Goal: Check status: Check status

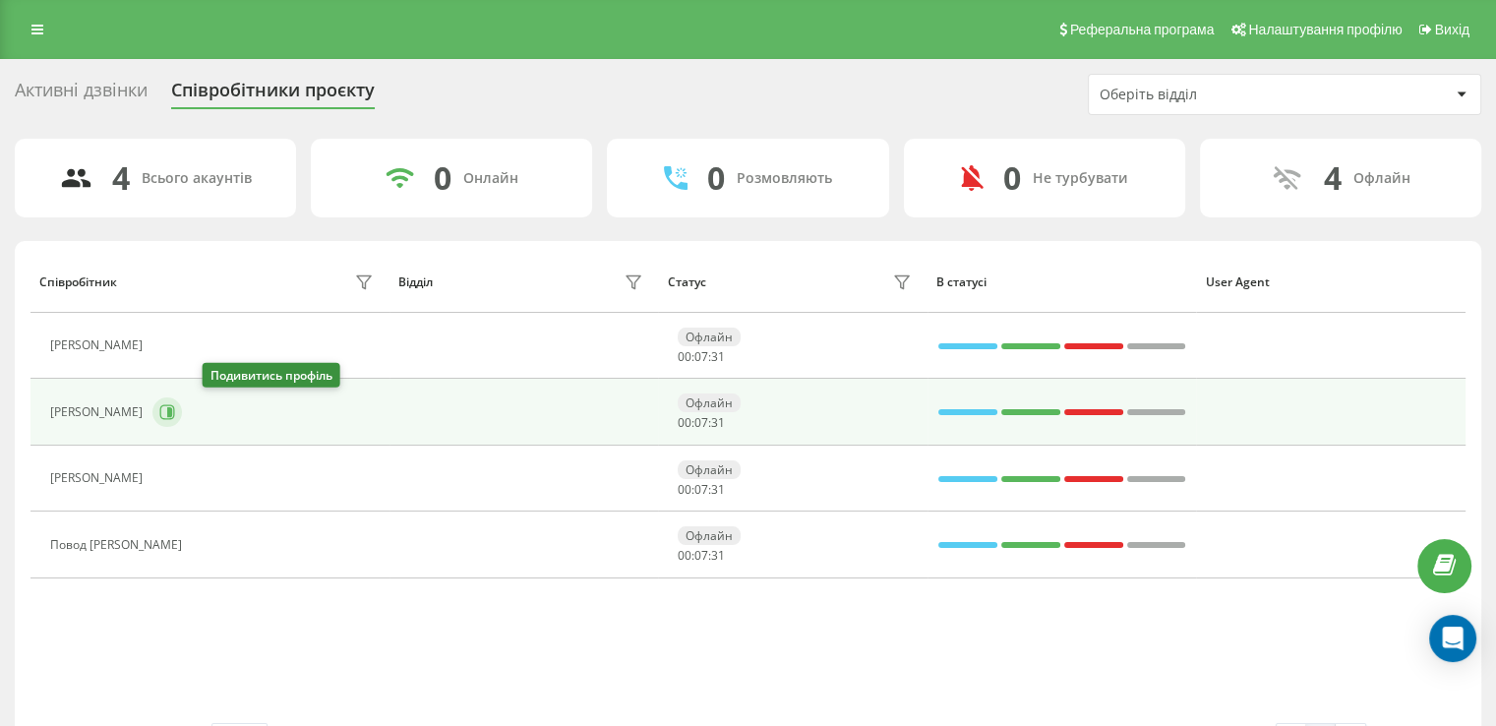
click at [172, 414] on icon at bounding box center [169, 412] width 5 height 10
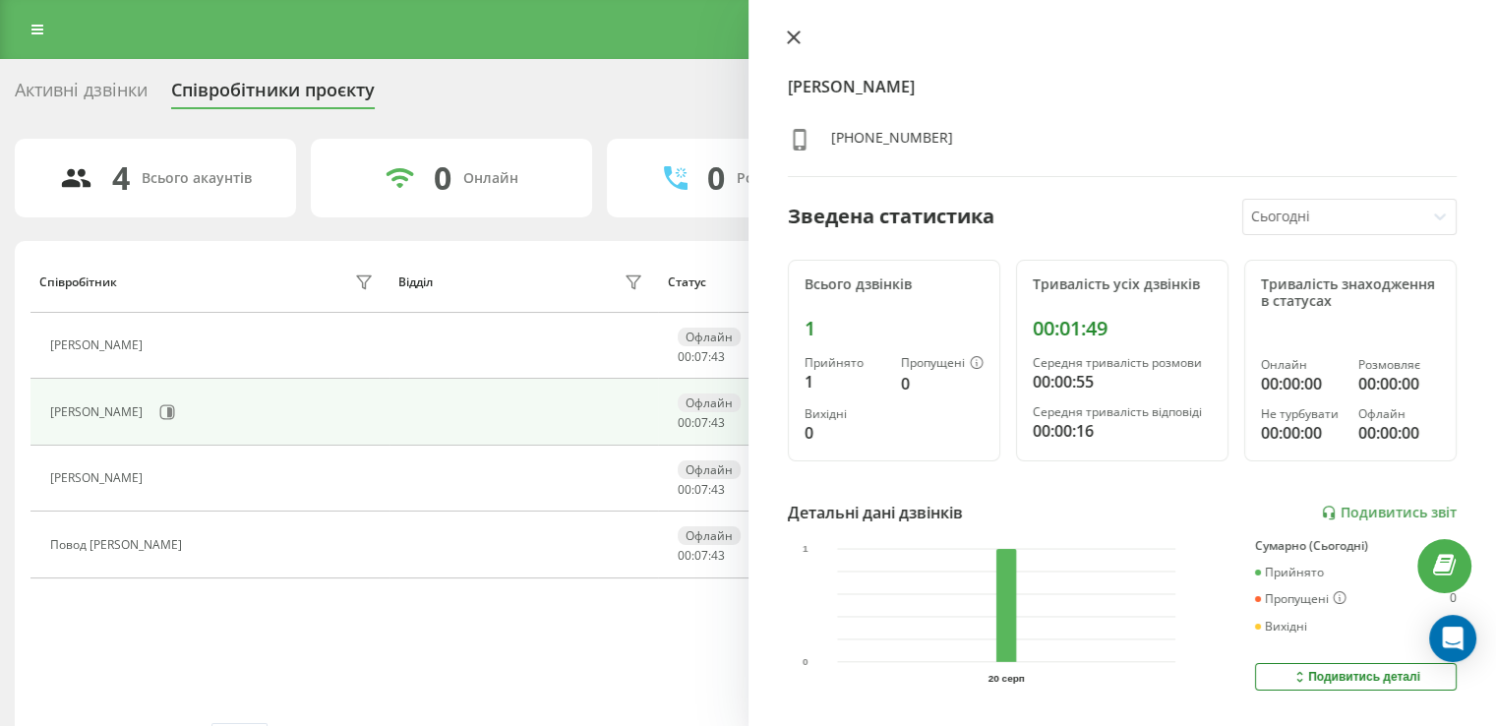
click at [797, 32] on icon at bounding box center [793, 37] width 12 height 12
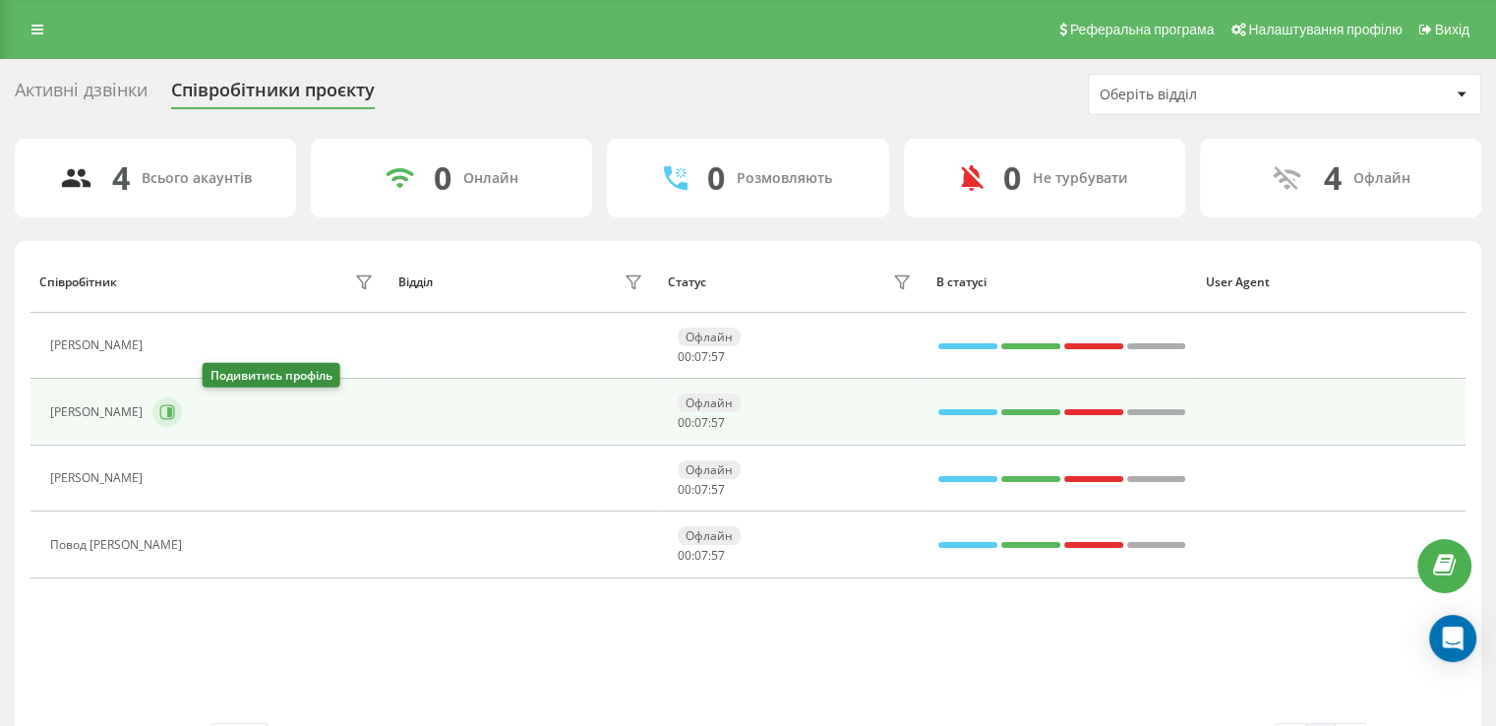
click at [175, 410] on icon at bounding box center [167, 412] width 16 height 16
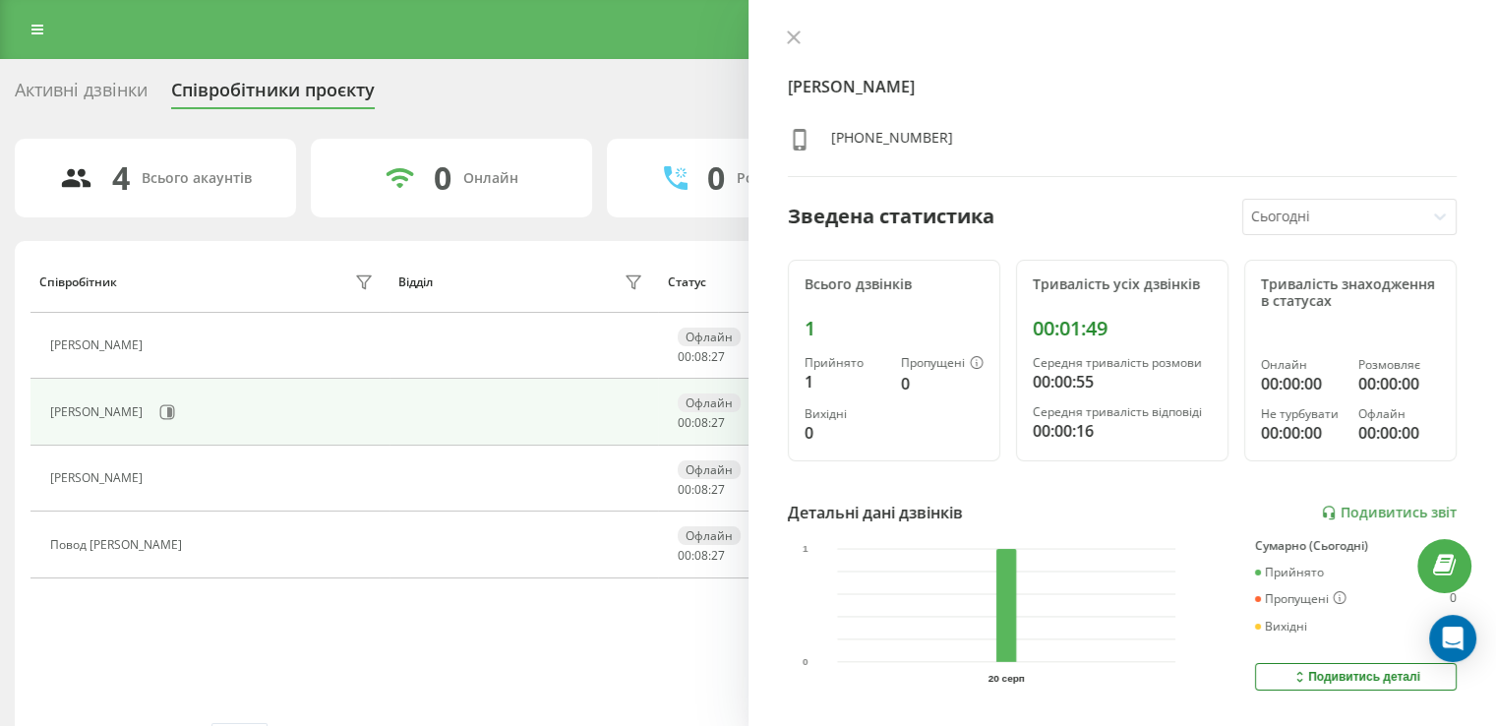
click at [1430, 212] on icon at bounding box center [1440, 217] width 20 height 20
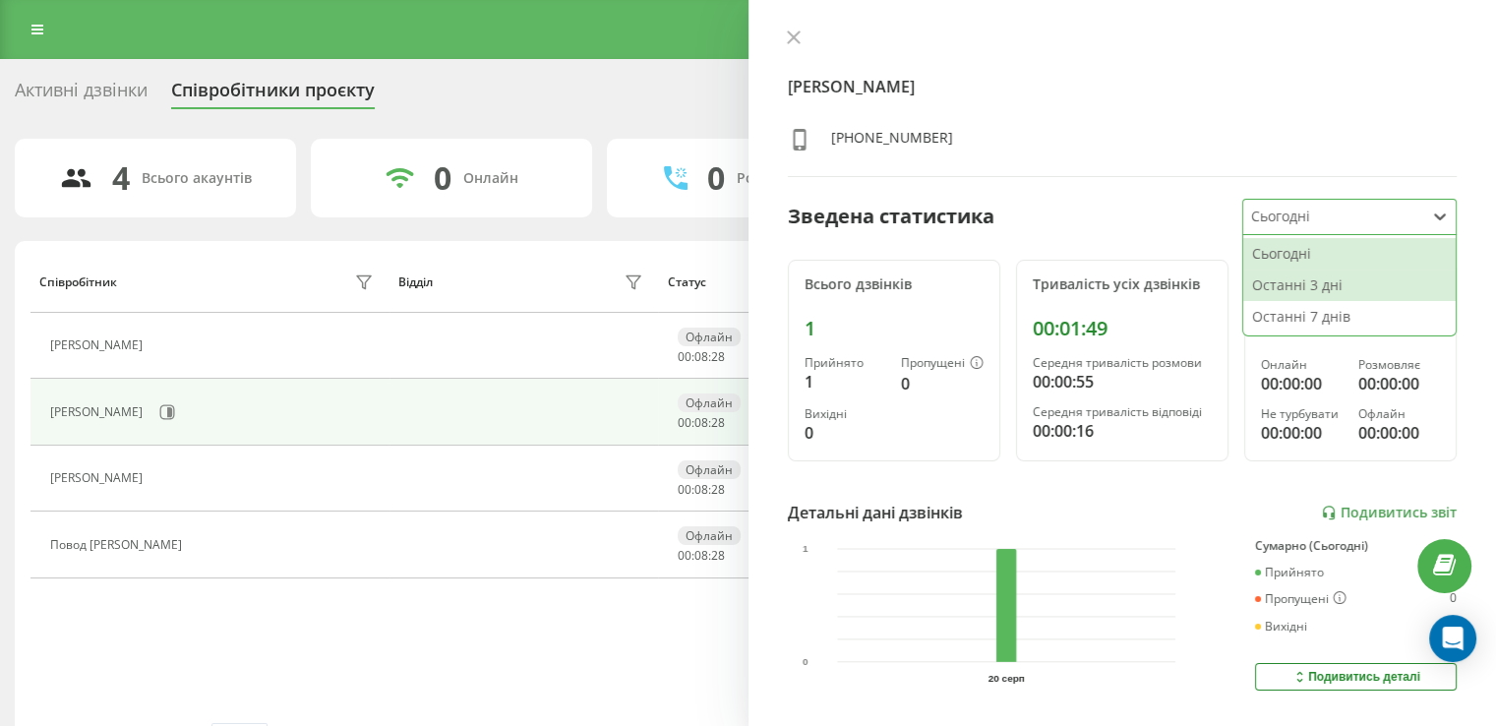
click at [1334, 279] on div "Останні 3 дні" at bounding box center [1349, 285] width 212 height 31
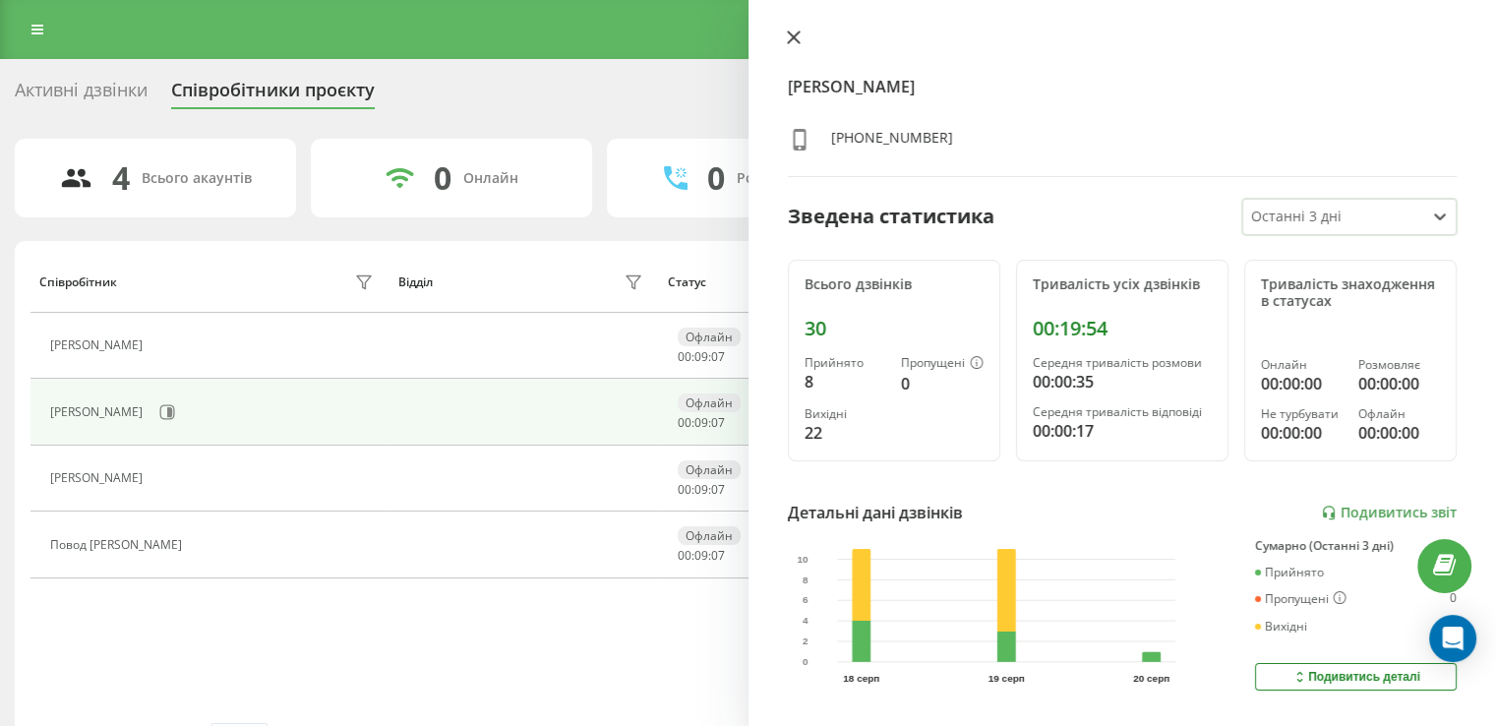
click at [794, 36] on icon at bounding box center [793, 37] width 12 height 12
